Goal: Information Seeking & Learning: Find specific fact

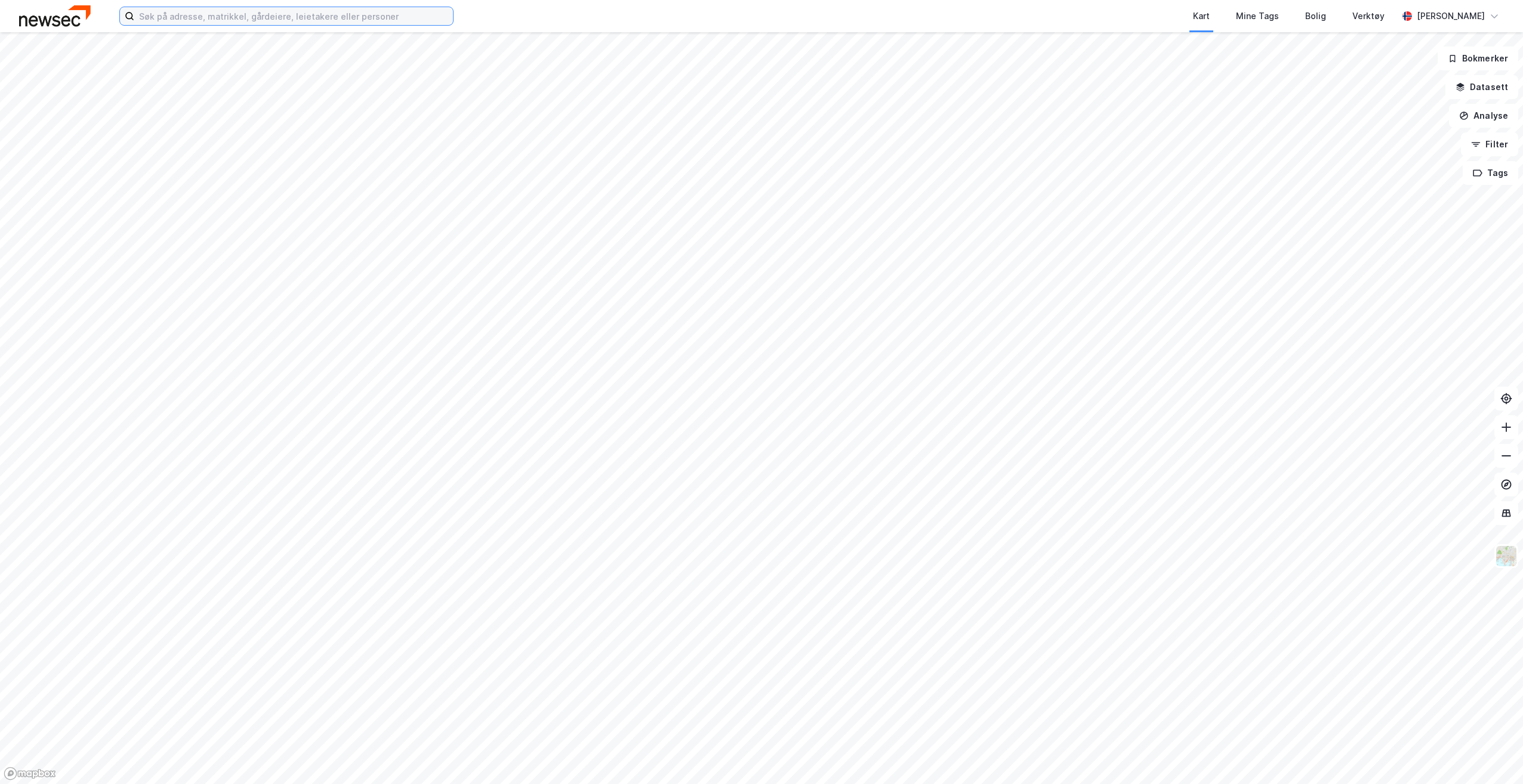
click at [261, 17] on input at bounding box center [294, 16] width 319 height 18
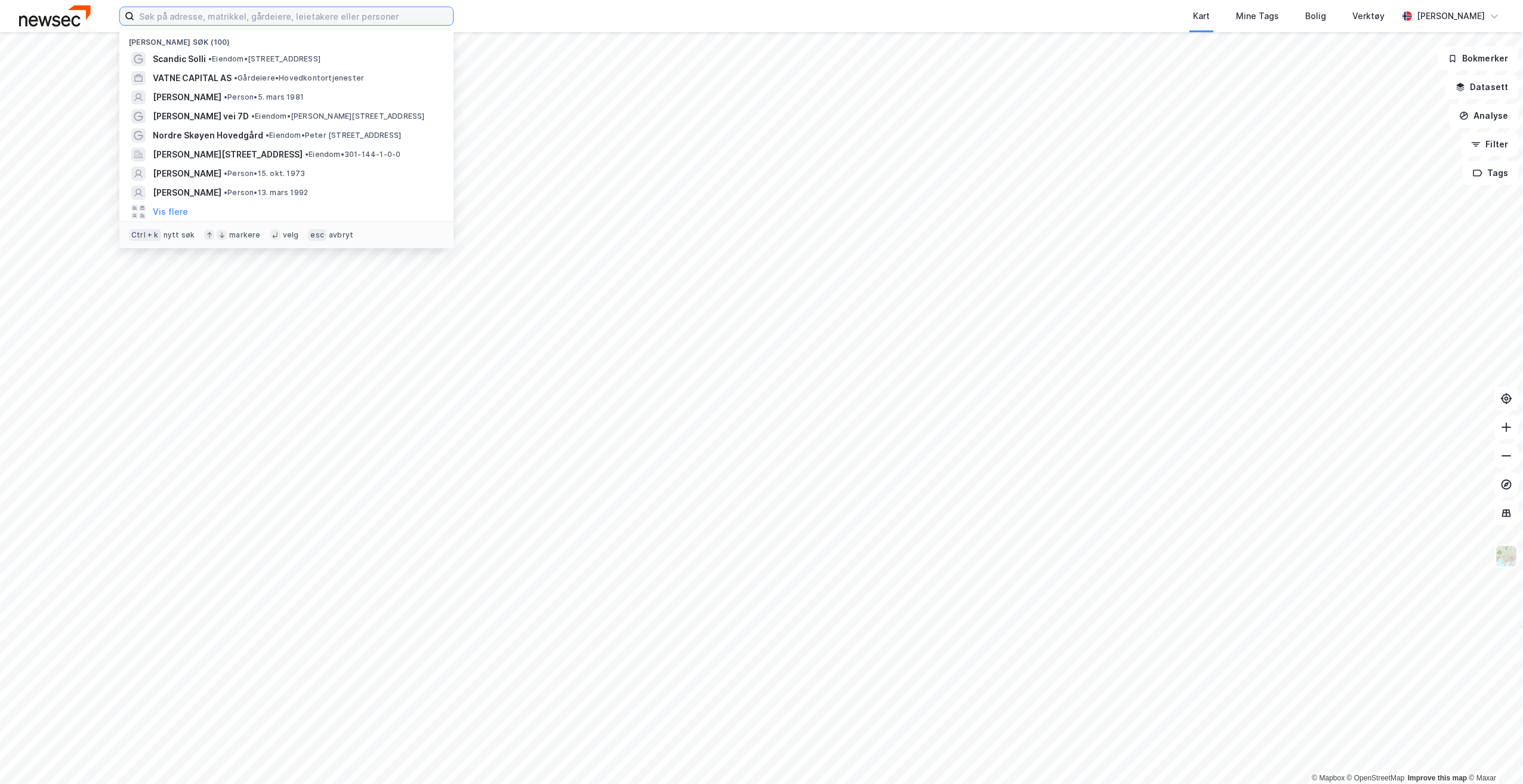
paste input "[PERSON_NAME]"
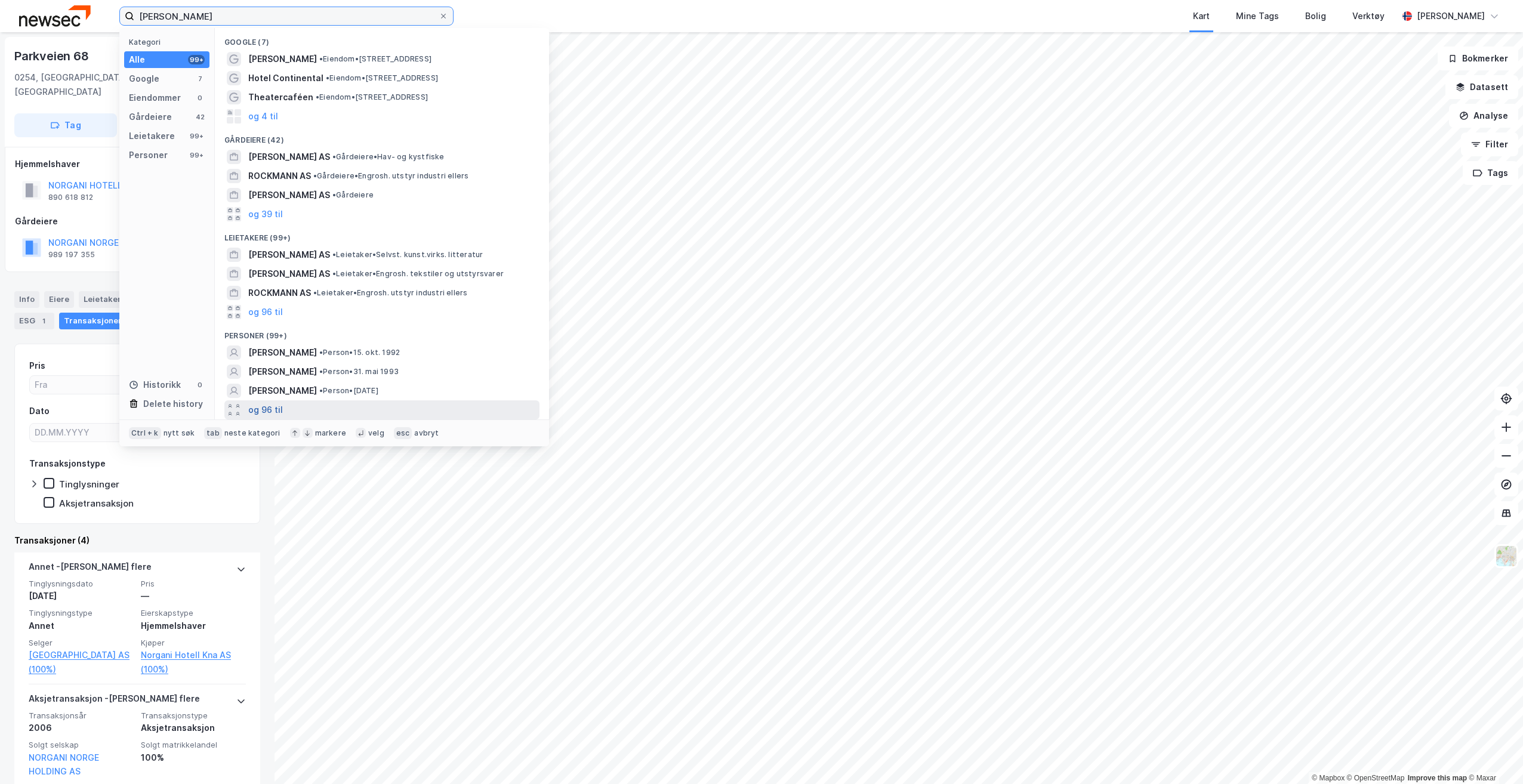
type input "[PERSON_NAME]"
click at [272, 409] on button "og 96 til" at bounding box center [265, 410] width 35 height 14
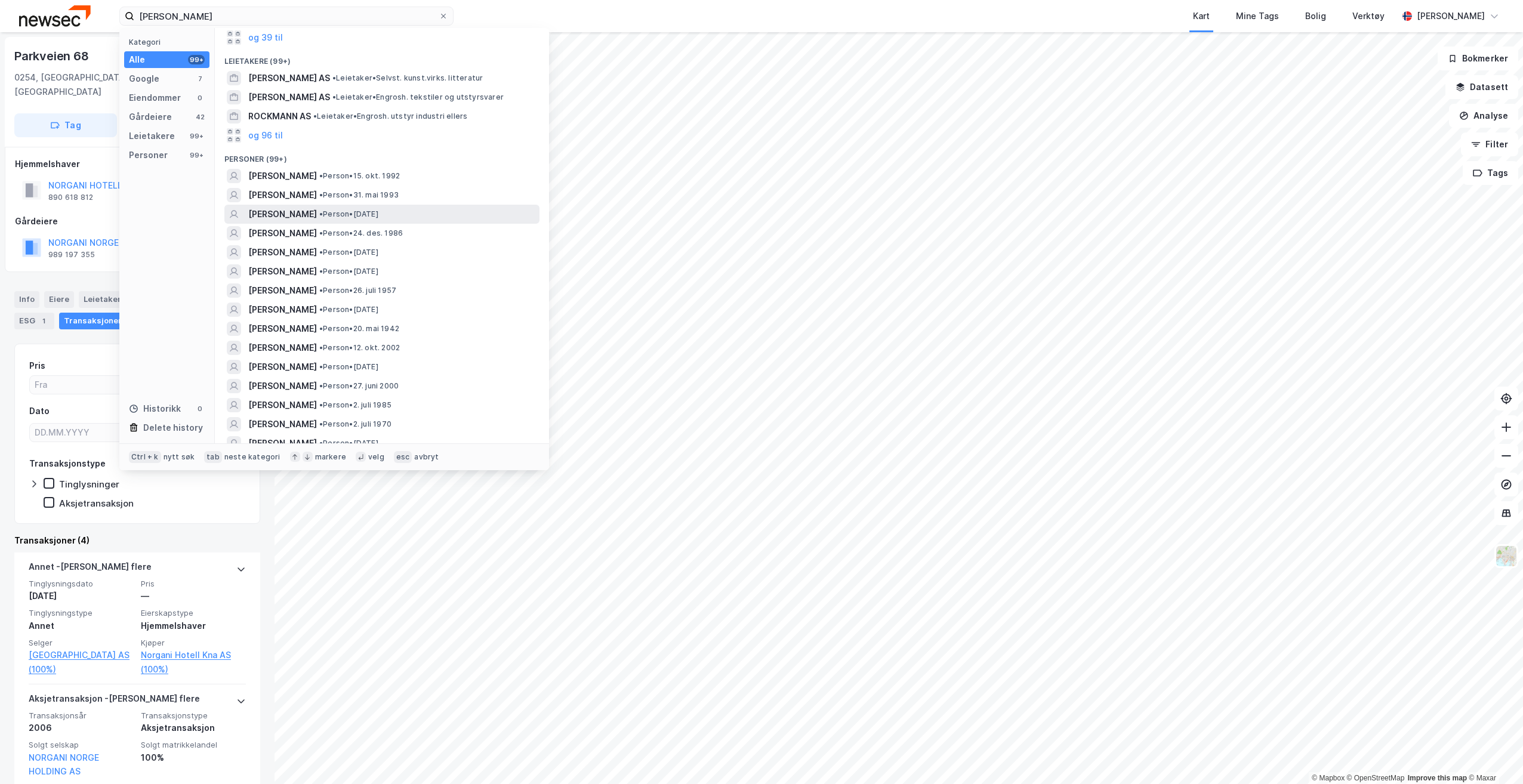
scroll to position [179, 0]
click at [317, 289] on span "[PERSON_NAME]" at bounding box center [282, 288] width 68 height 14
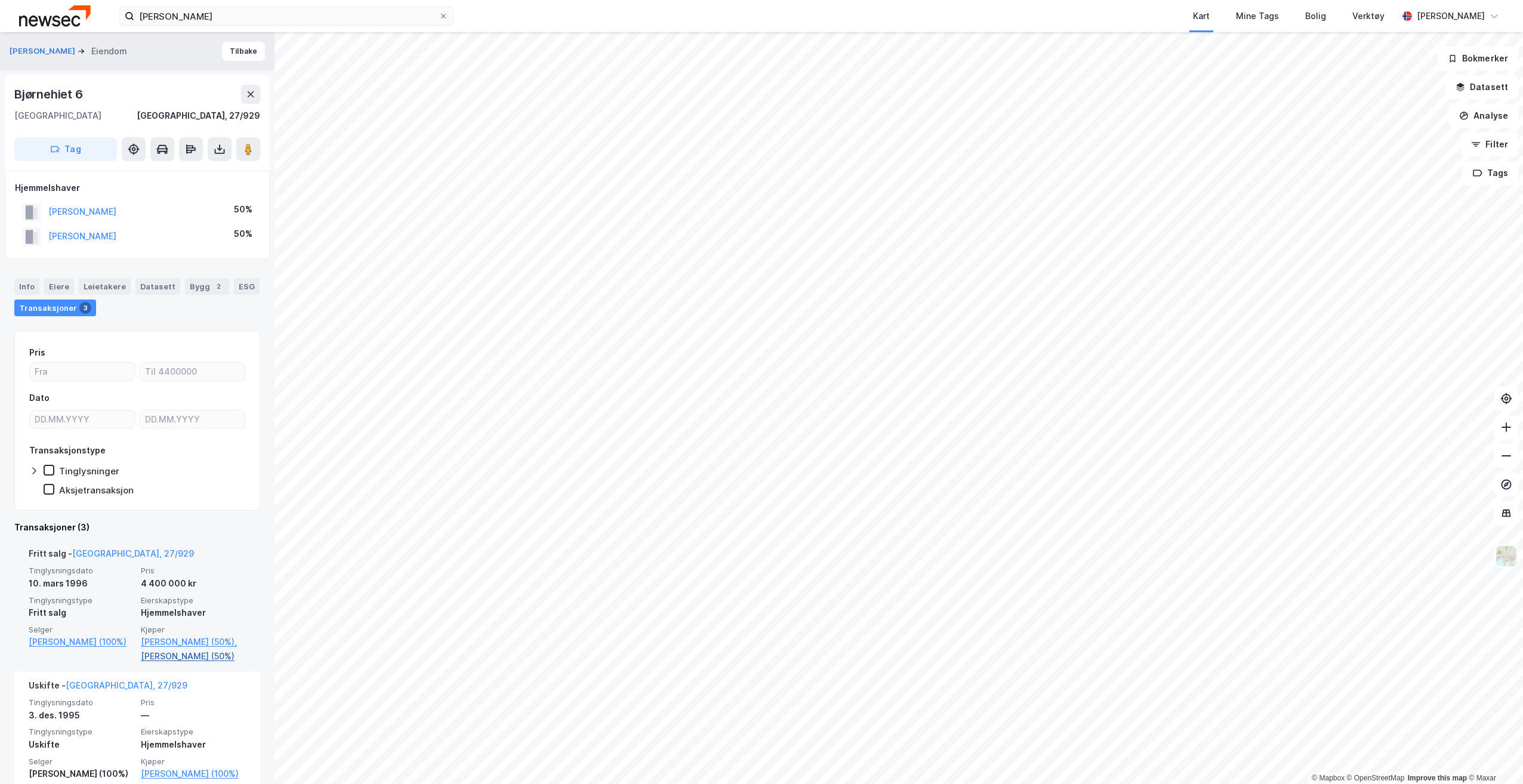
drag, startPoint x: 239, startPoint y: 670, endPoint x: 137, endPoint y: 674, distance: 102.1
click at [137, 671] on div "Fritt salg - [GEOGRAPHIC_DATA], 27/929 Tinglysningsdato [DATE] Pris 4 400 000 k…" at bounding box center [137, 605] width 246 height 132
copy link "[PERSON_NAME] (50%)"
